Goal: Navigation & Orientation: Go to known website

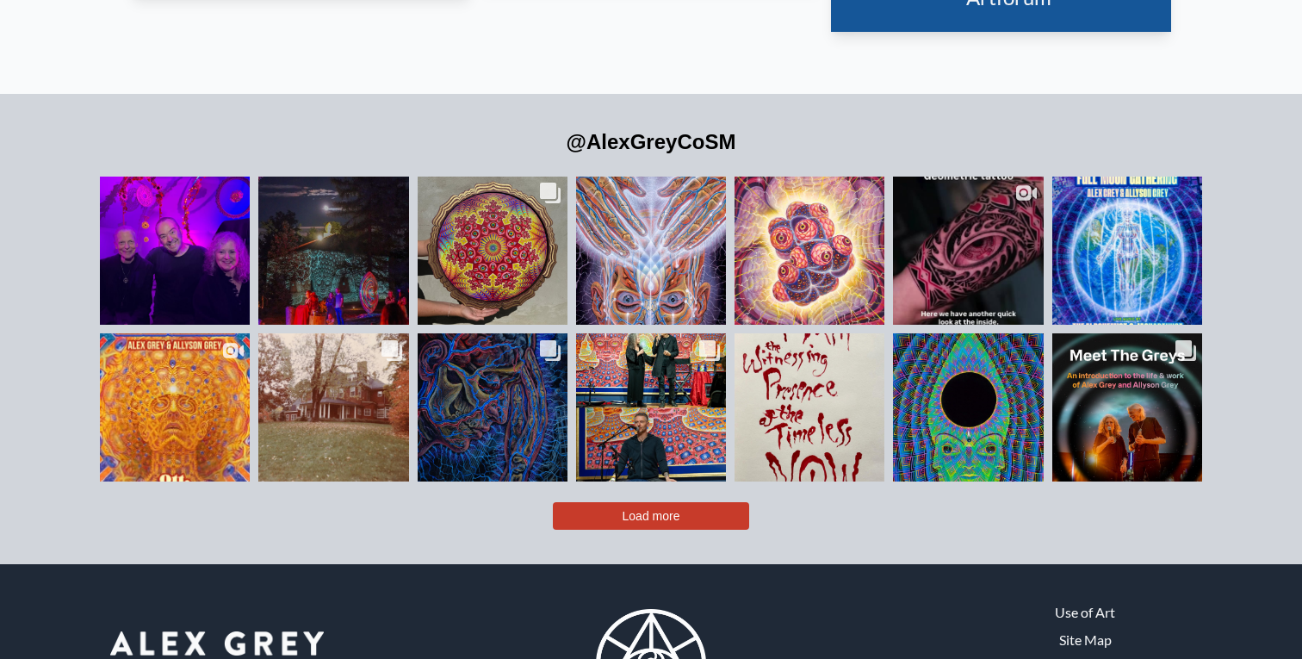
scroll to position [3864, 0]
